Goal: Obtain resource: Obtain resource

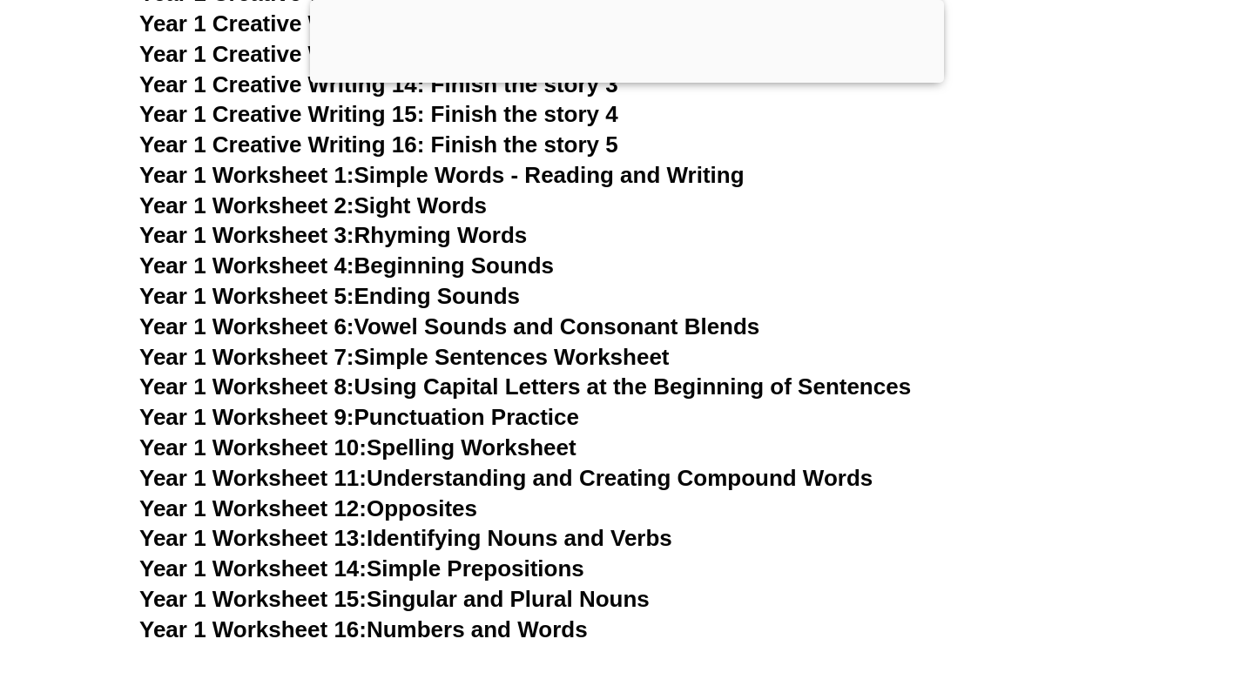
scroll to position [3181, 0]
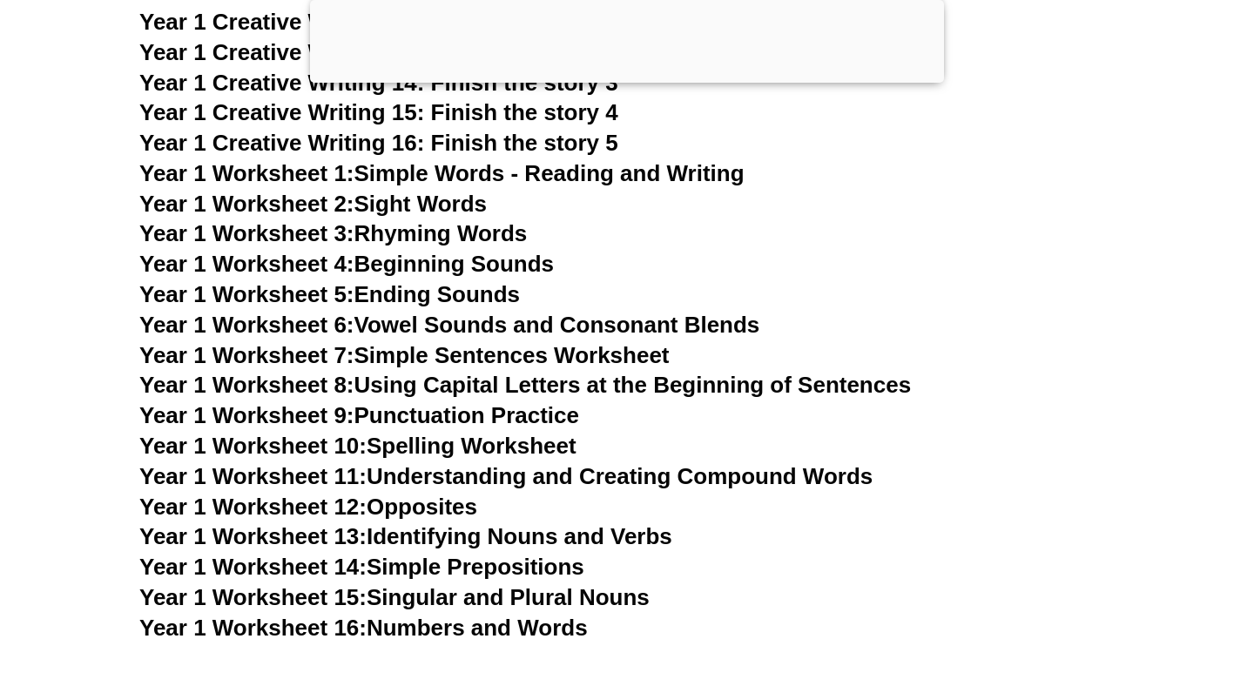
click at [436, 483] on link "Year 1 Worksheet 11: Understanding and Creating Compound Words" at bounding box center [505, 476] width 733 height 26
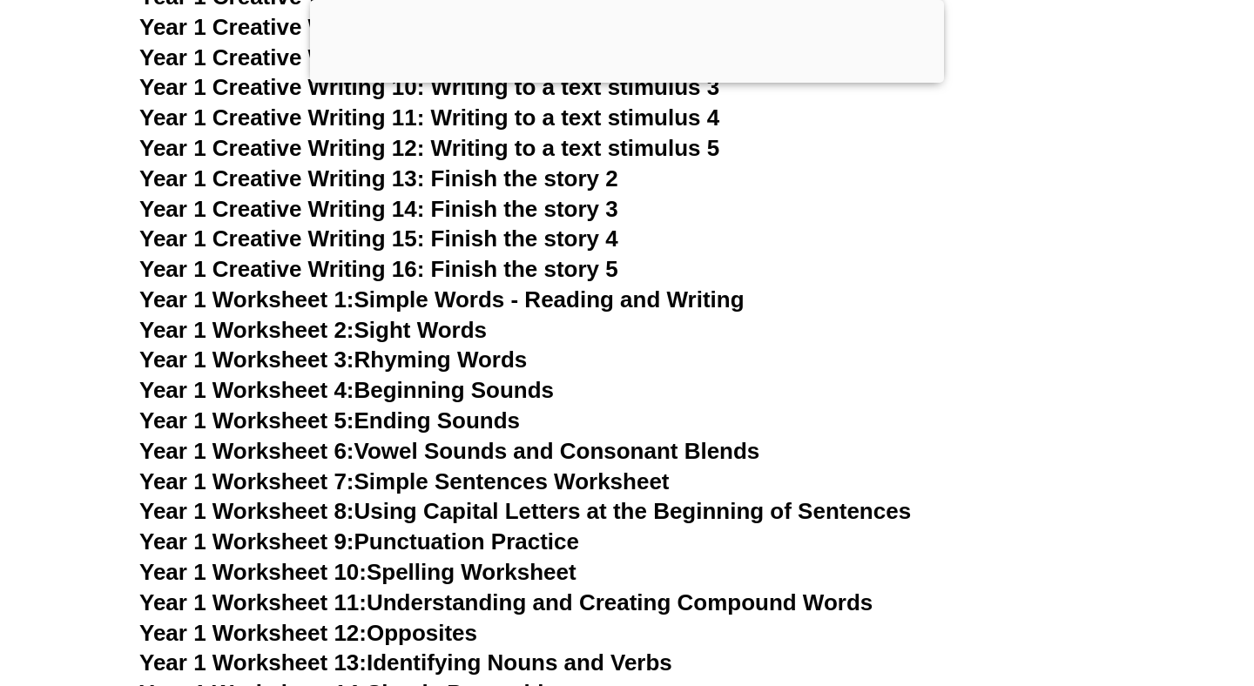
scroll to position [3161, 0]
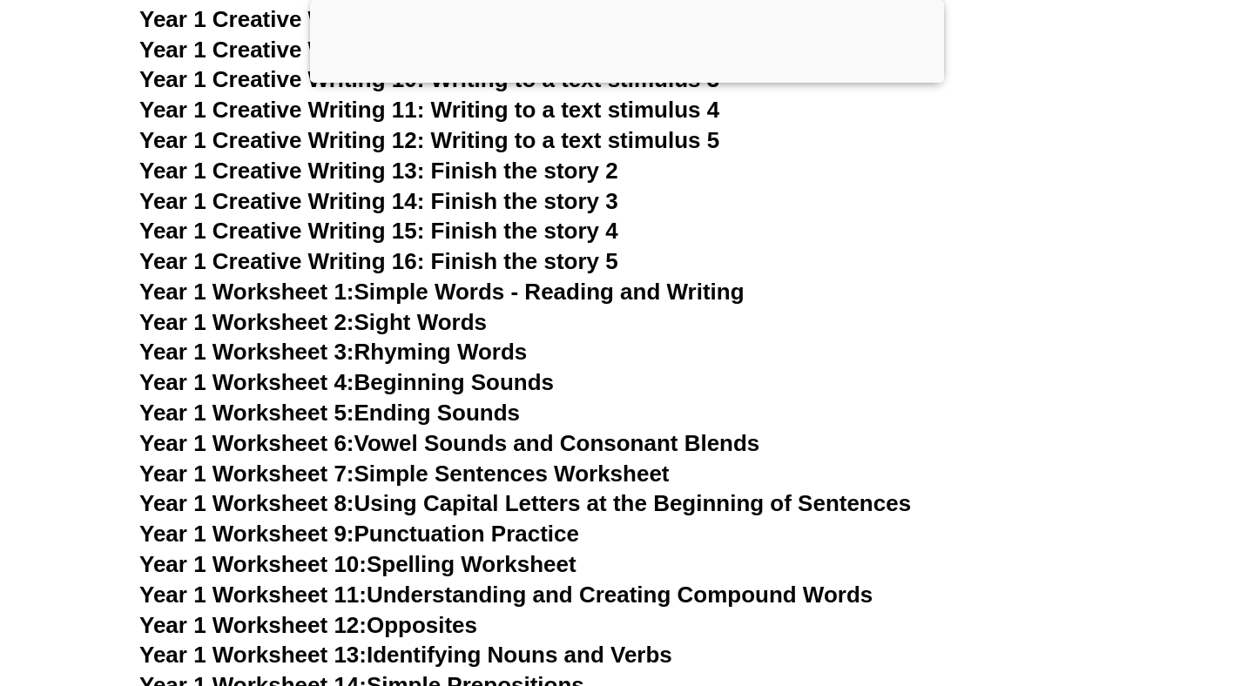
click at [421, 378] on link "Year 1 Worksheet 4: Beginning Sounds" at bounding box center [346, 382] width 415 height 26
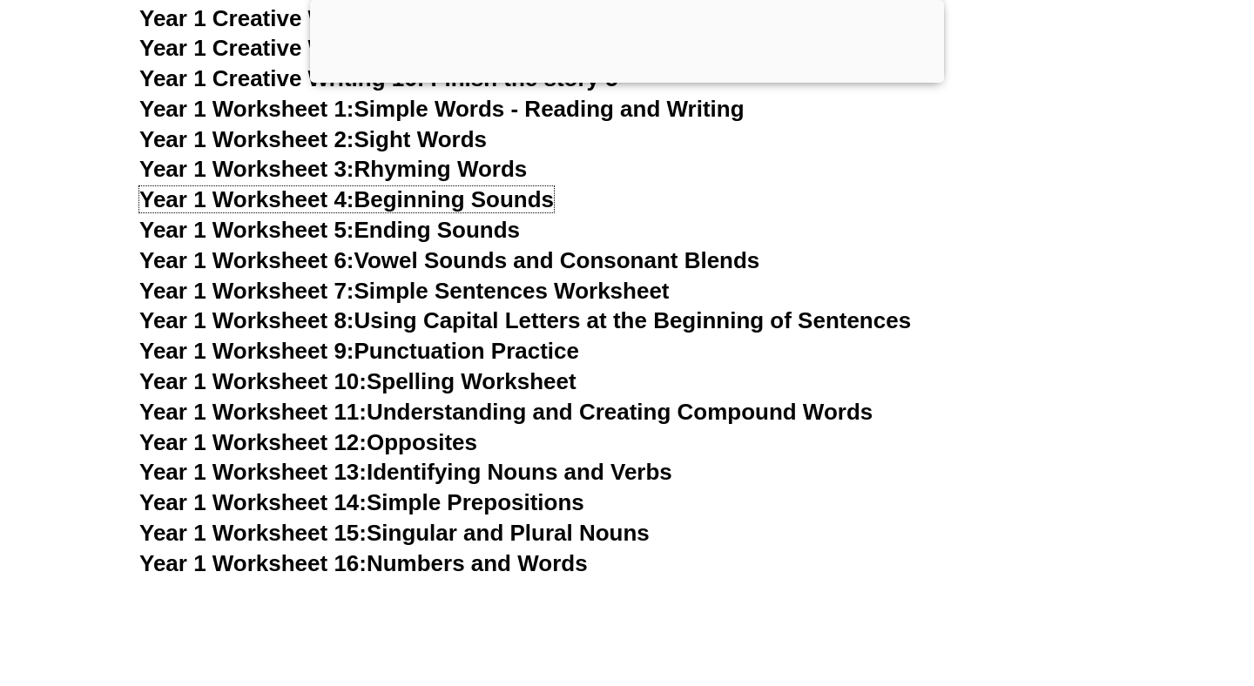
scroll to position [3341, 0]
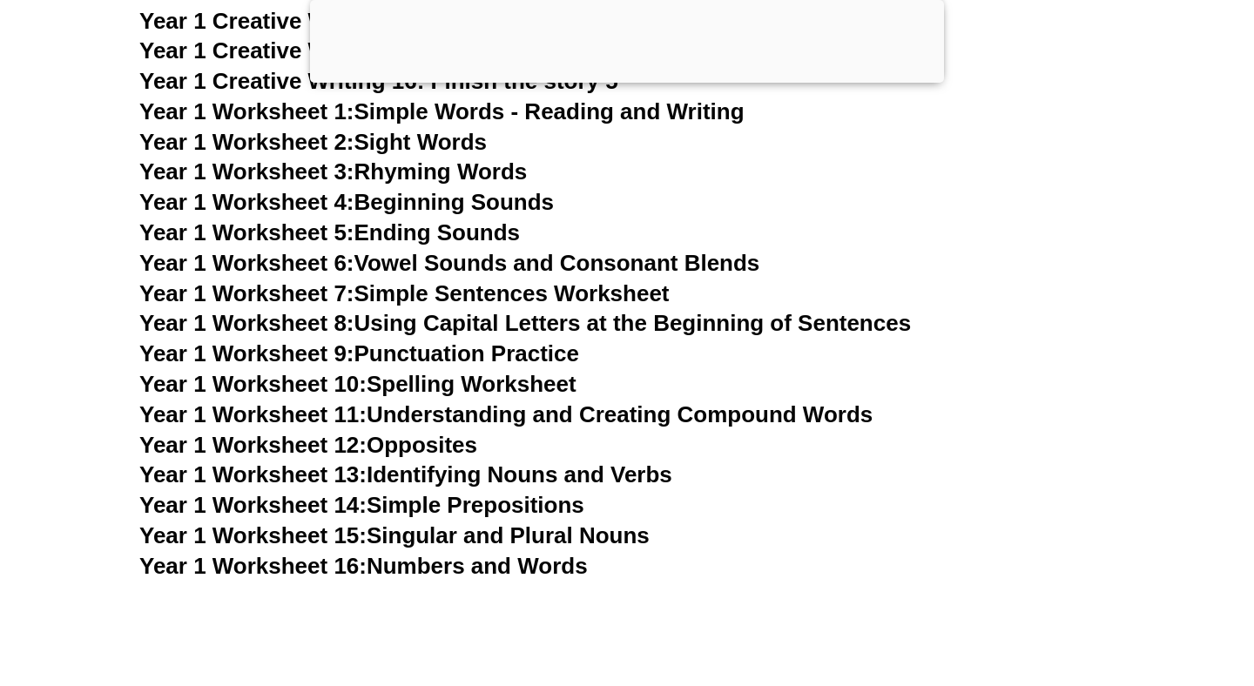
click at [604, 195] on h3 "Year 1 Worksheet 4: Beginning Sounds" at bounding box center [626, 203] width 975 height 30
click at [567, 264] on link "Year 1 Worksheet 6: Vowel Sounds and Consonant Blends" at bounding box center [449, 263] width 620 height 26
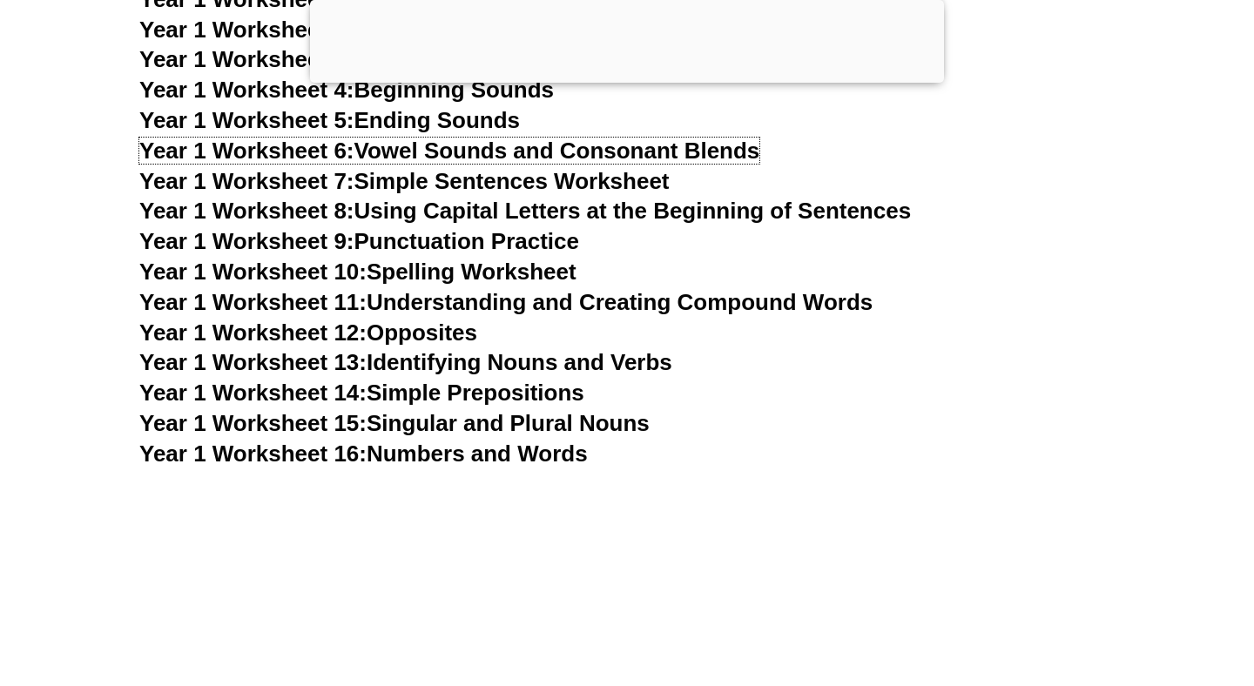
scroll to position [3474, 0]
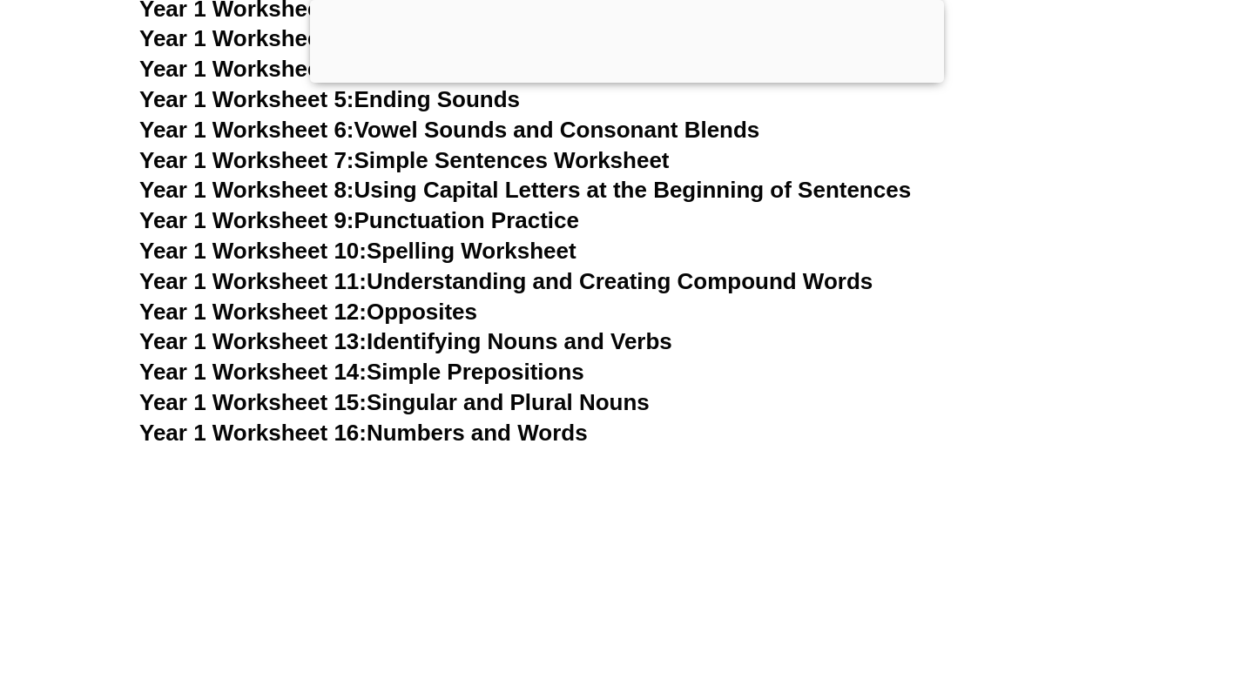
click at [1057, 199] on h3 "Year 1 Worksheet 8: Using Capital Letters at the Beginning of Sentences" at bounding box center [626, 191] width 975 height 30
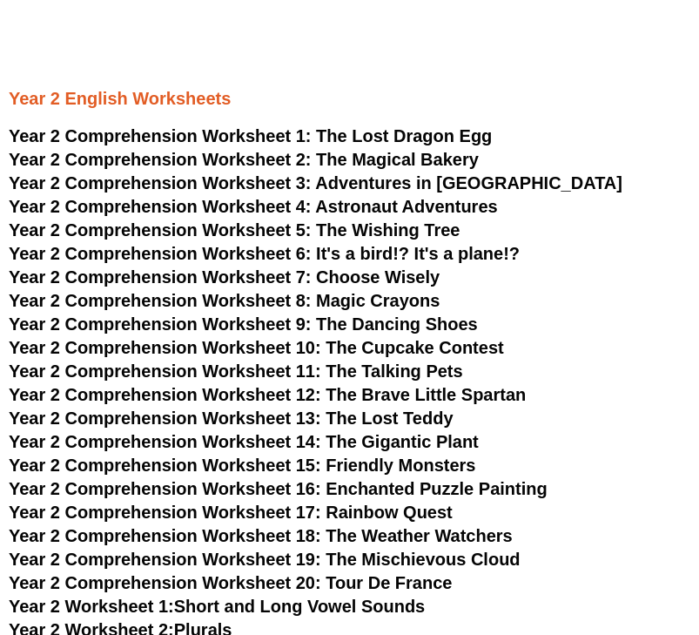
scroll to position [3370, 0]
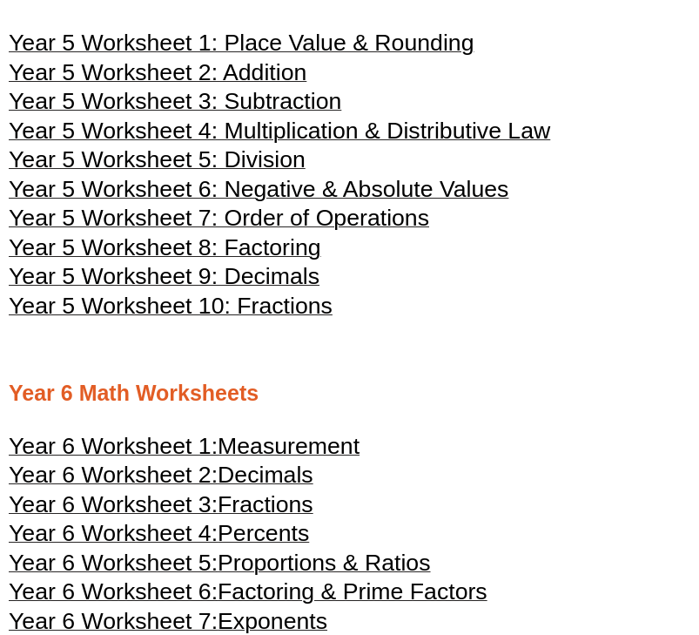
scroll to position [2315, 0]
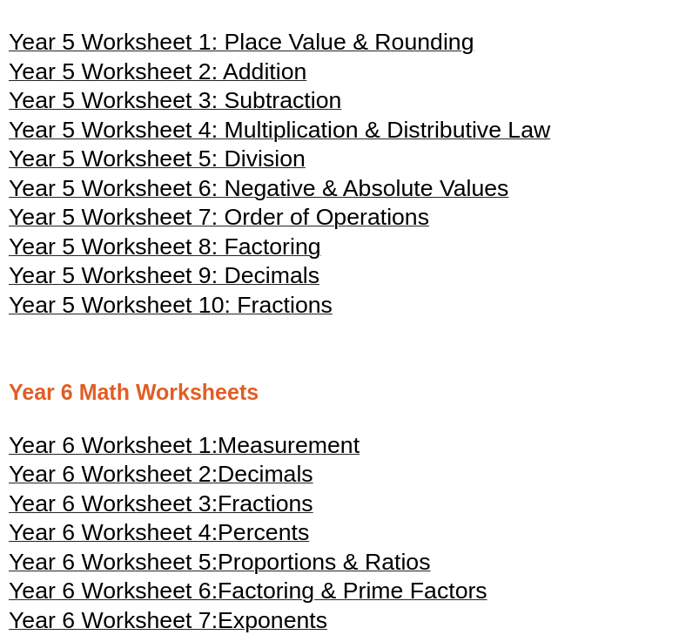
click at [307, 123] on span "Year 5 Worksheet 4: Multiplication & Distributive Law" at bounding box center [280, 130] width 542 height 26
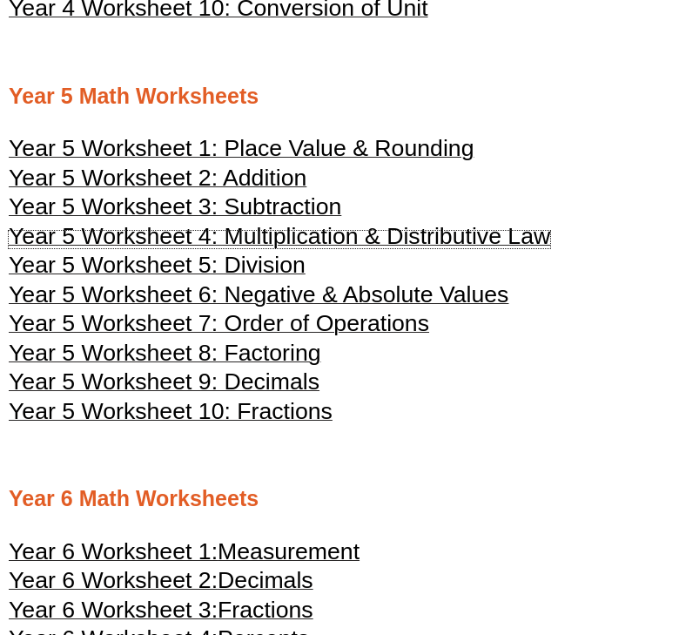
scroll to position [2205, 0]
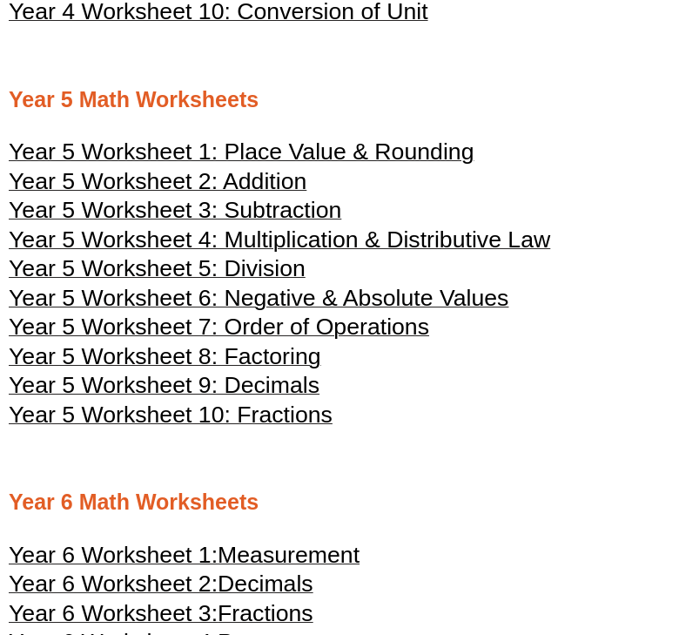
click at [321, 323] on span "Year 5 Worksheet 7: Order of Operations" at bounding box center [219, 327] width 421 height 26
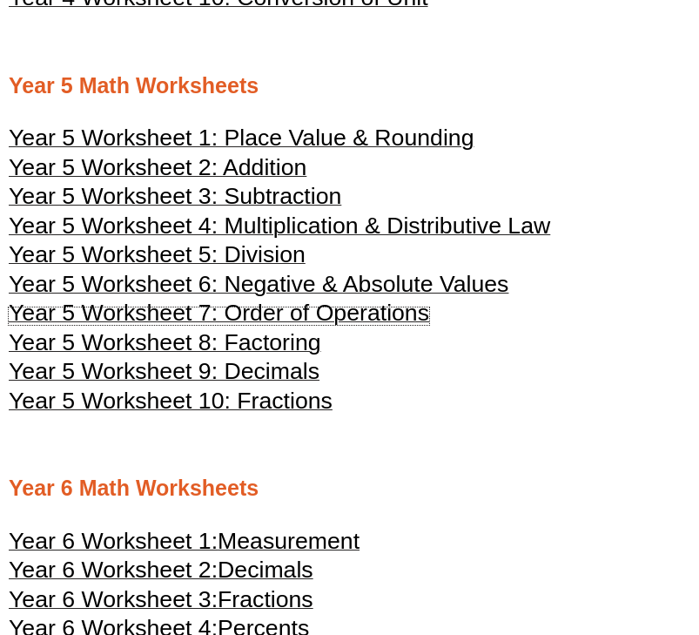
scroll to position [2221, 0]
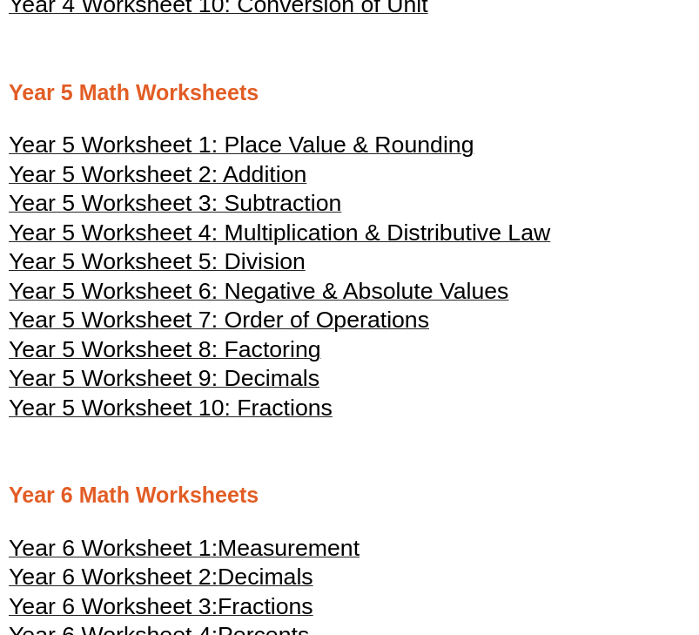
scroll to position [2211, 0]
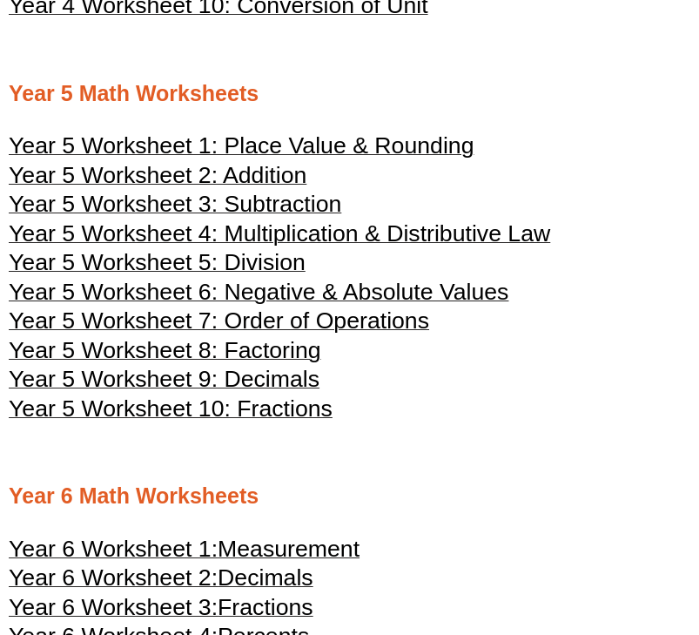
click at [404, 226] on span "Year 5 Worksheet 4: Multiplication & Distributive Law" at bounding box center [280, 233] width 542 height 26
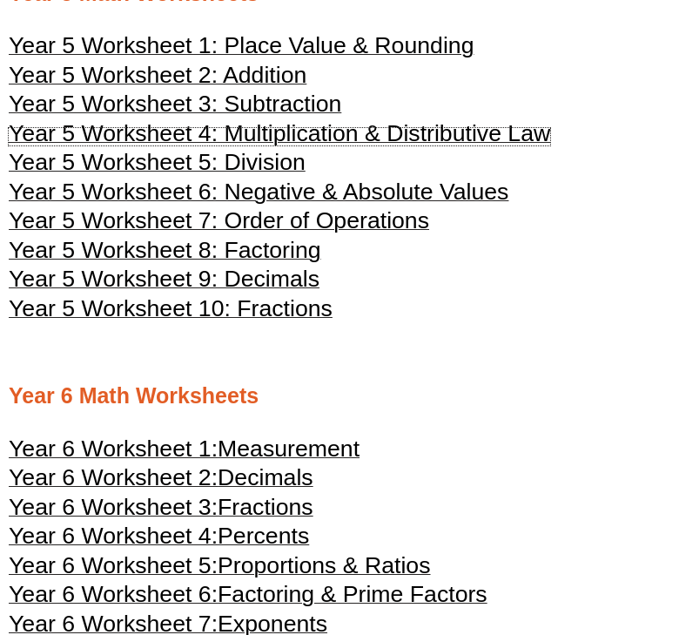
scroll to position [2320, 0]
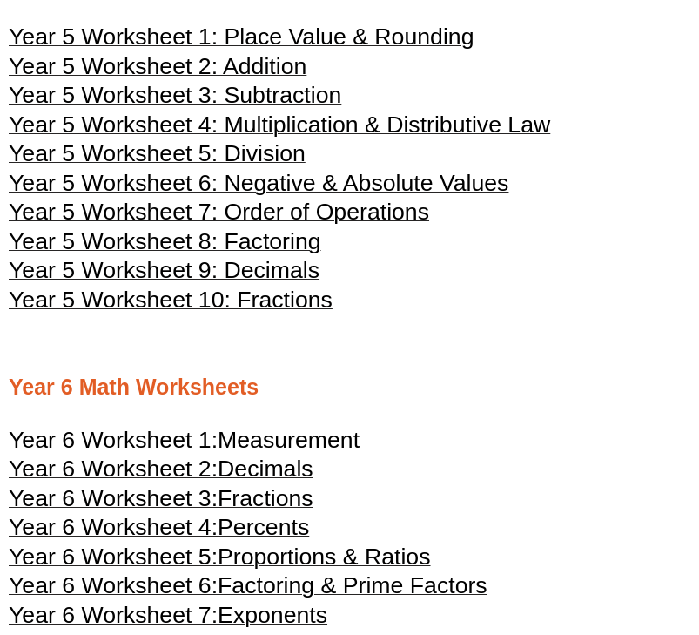
click at [179, 492] on span "Year 6 Worksheet 3:" at bounding box center [113, 498] width 209 height 26
click at [252, 292] on span "Year 5 Worksheet 10: Fractions" at bounding box center [171, 300] width 324 height 26
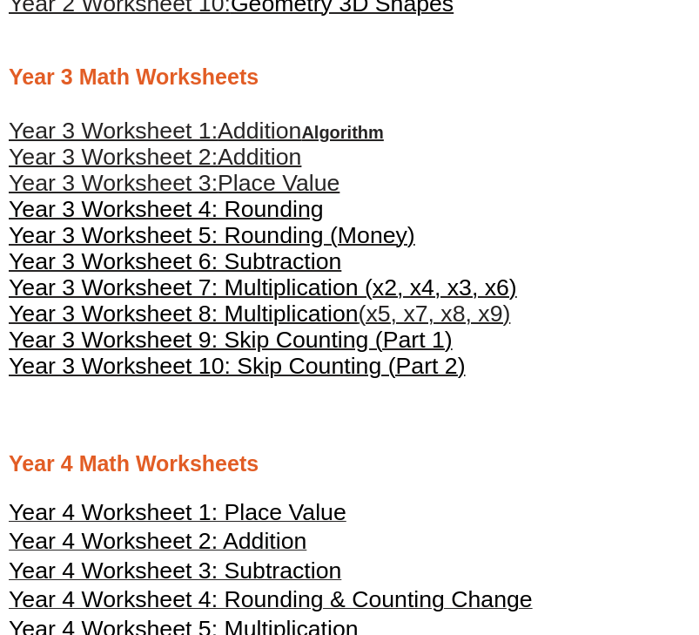
scroll to position [1083, 0]
